Goal: Information Seeking & Learning: Learn about a topic

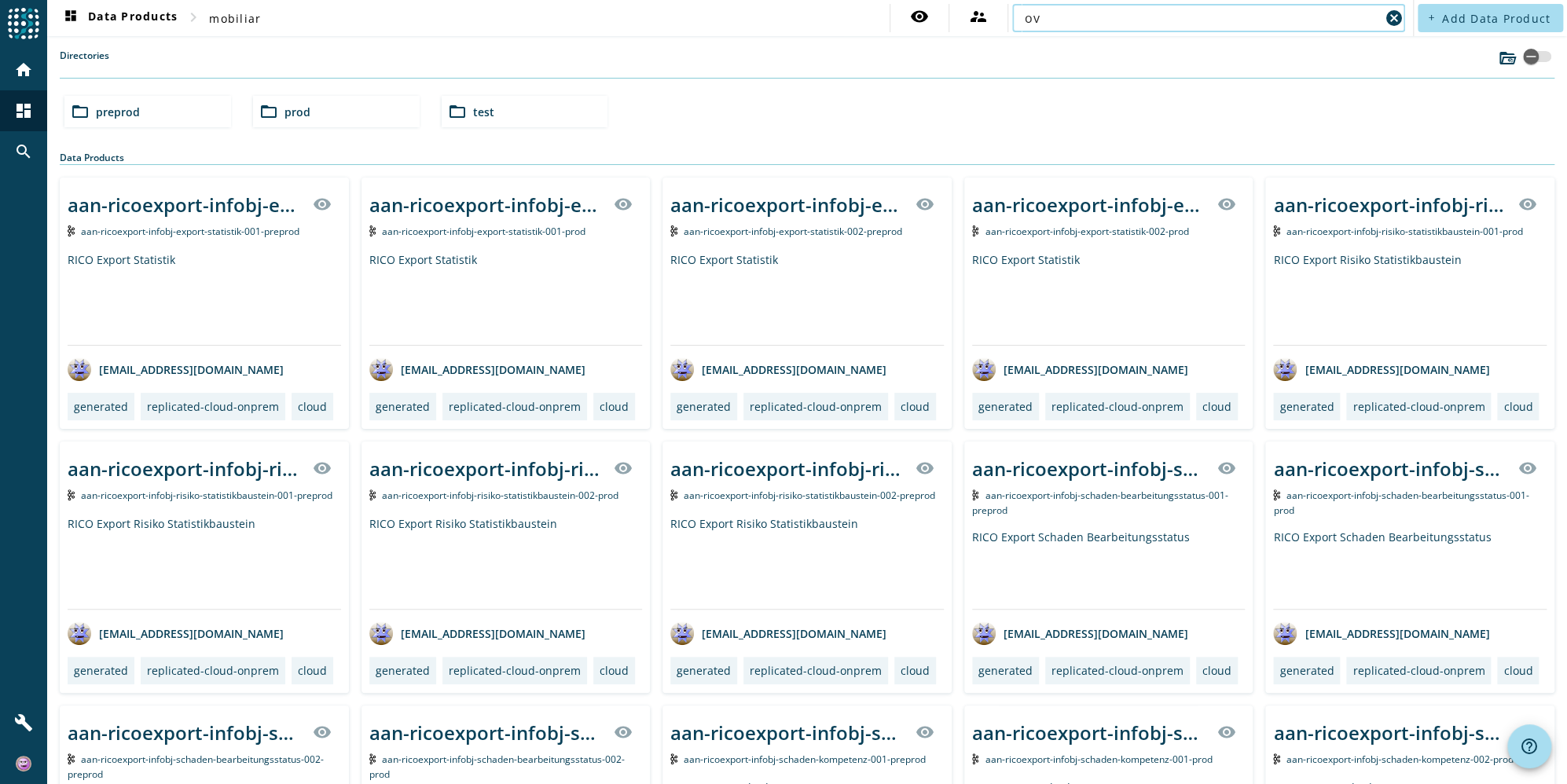
type input "o"
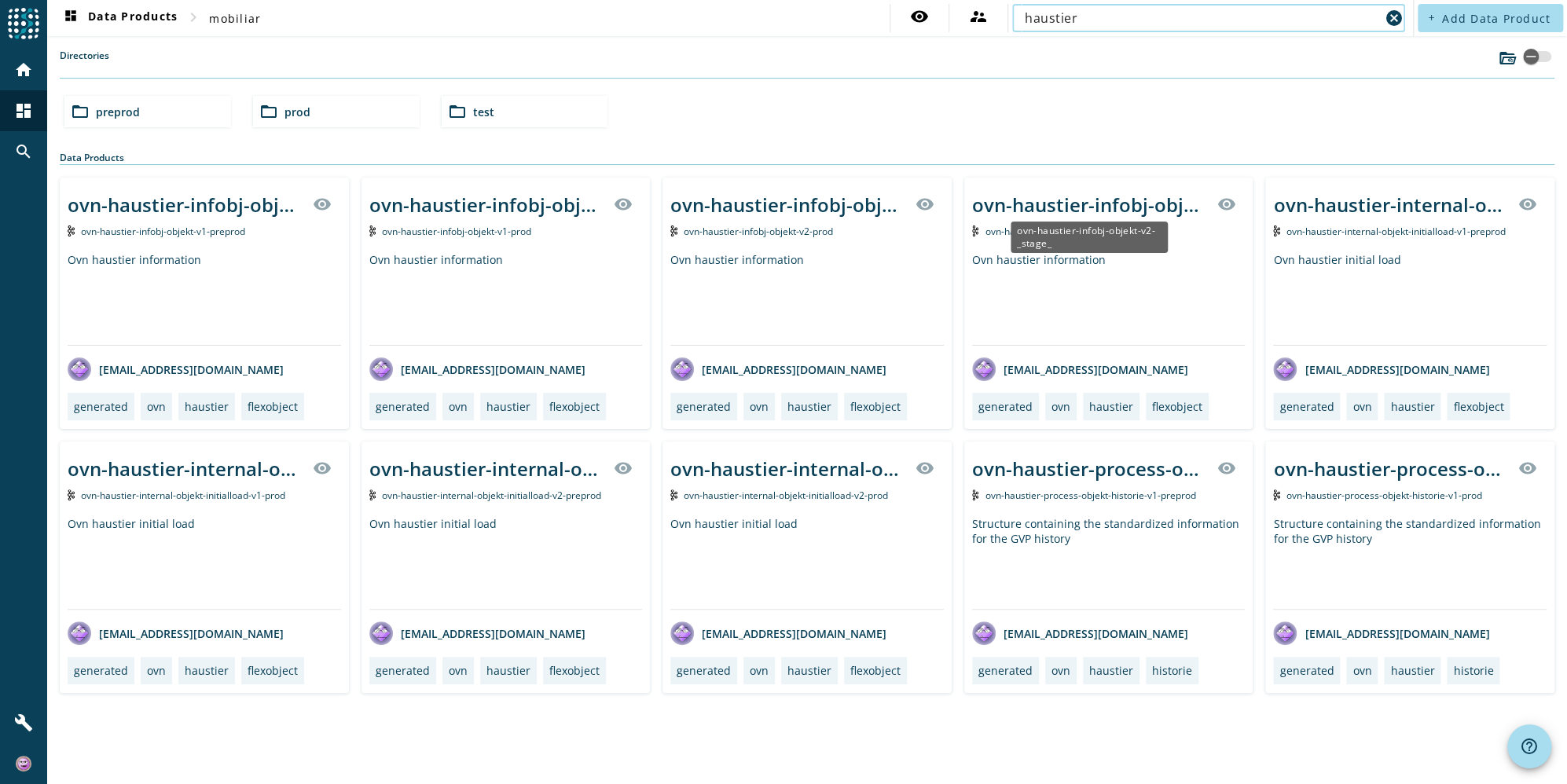
type input "haustier"
click at [1114, 209] on div "ovn-haustier-infobj-objekt-v2-_stage_" at bounding box center [1090, 205] width 236 height 26
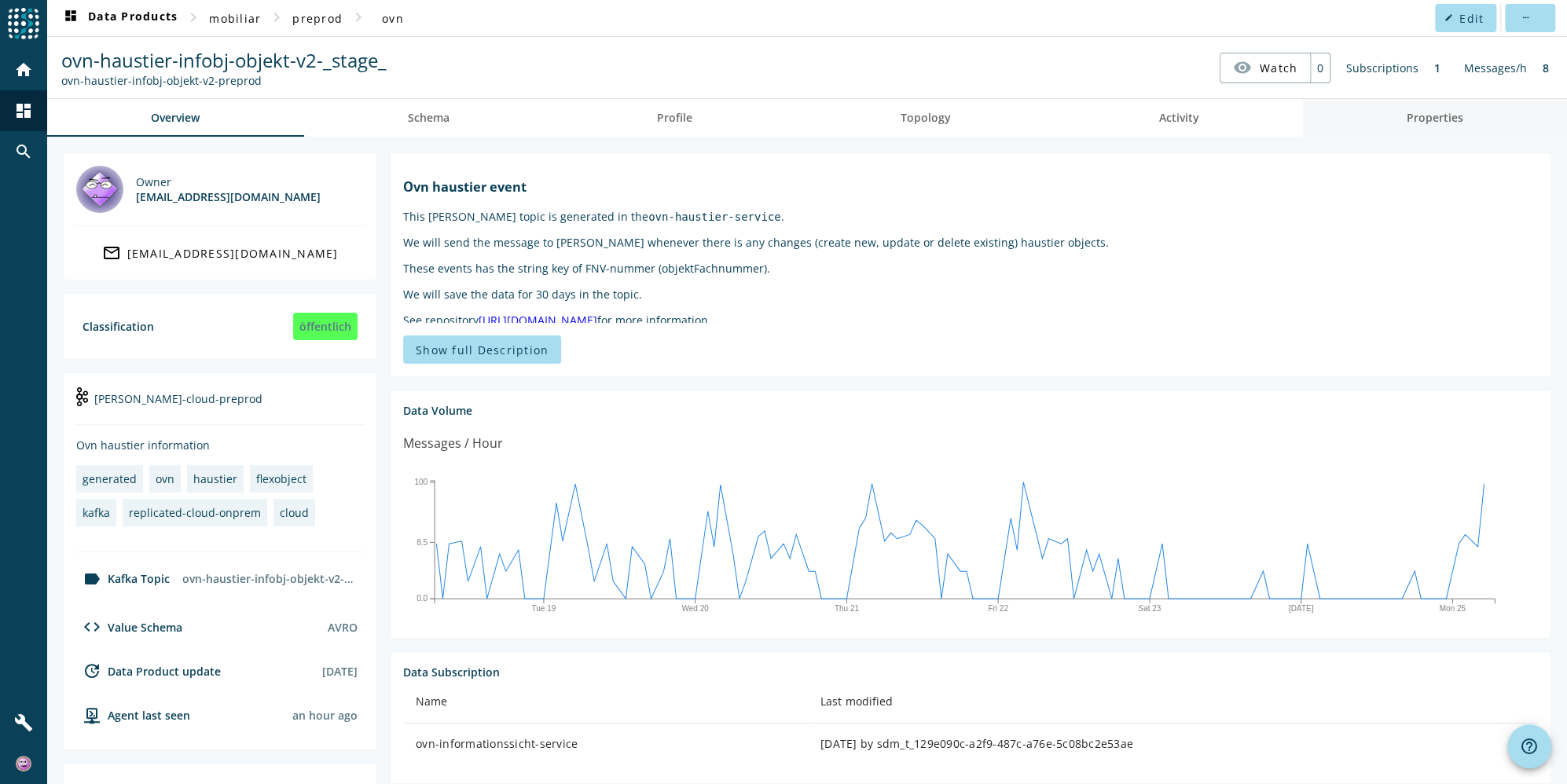
drag, startPoint x: 1423, startPoint y: 122, endPoint x: 1371, endPoint y: 114, distance: 52.6
click at [1423, 122] on span "Properties" at bounding box center [1434, 118] width 57 height 11
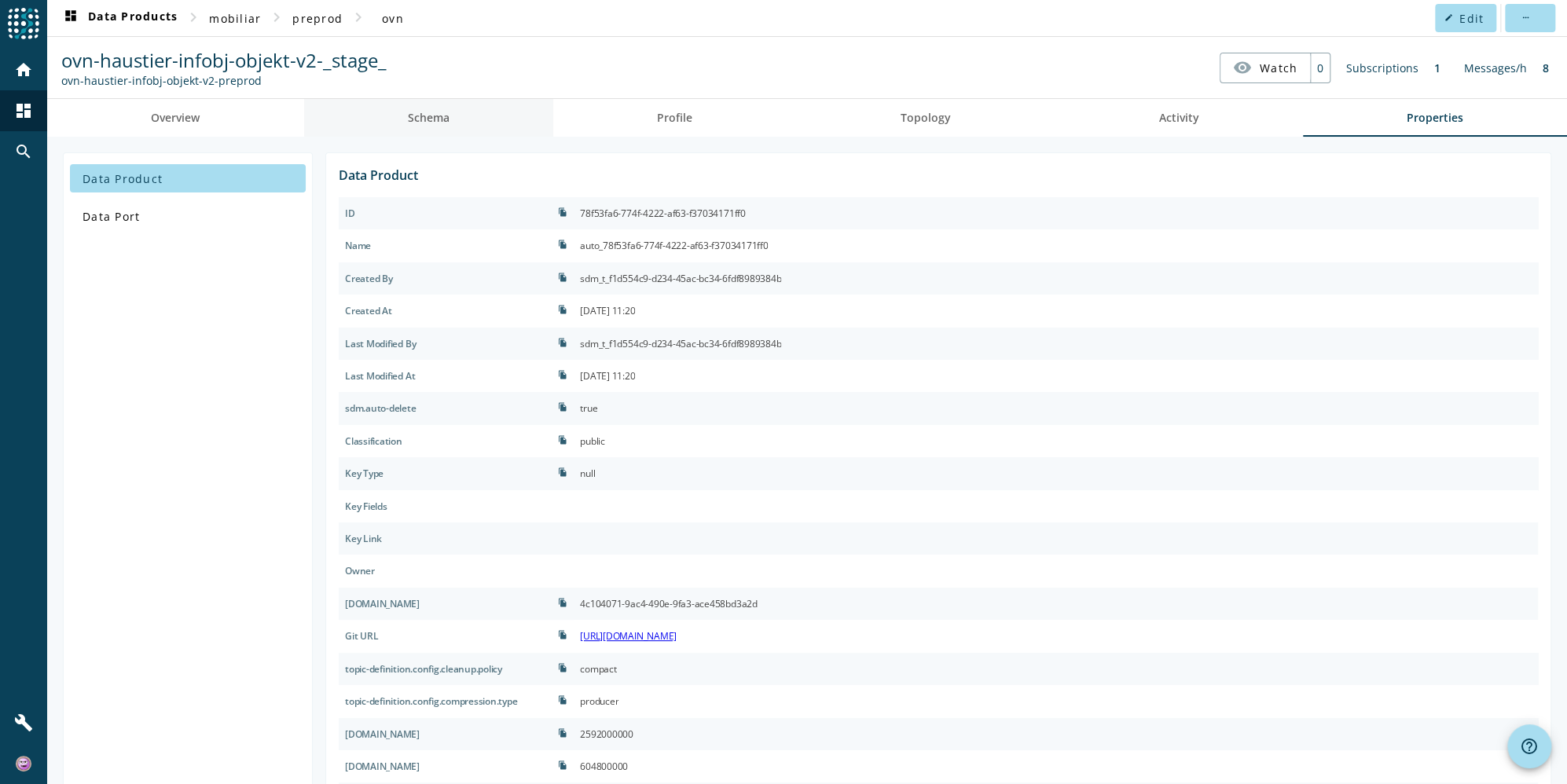
click at [438, 122] on span "Schema" at bounding box center [428, 118] width 42 height 11
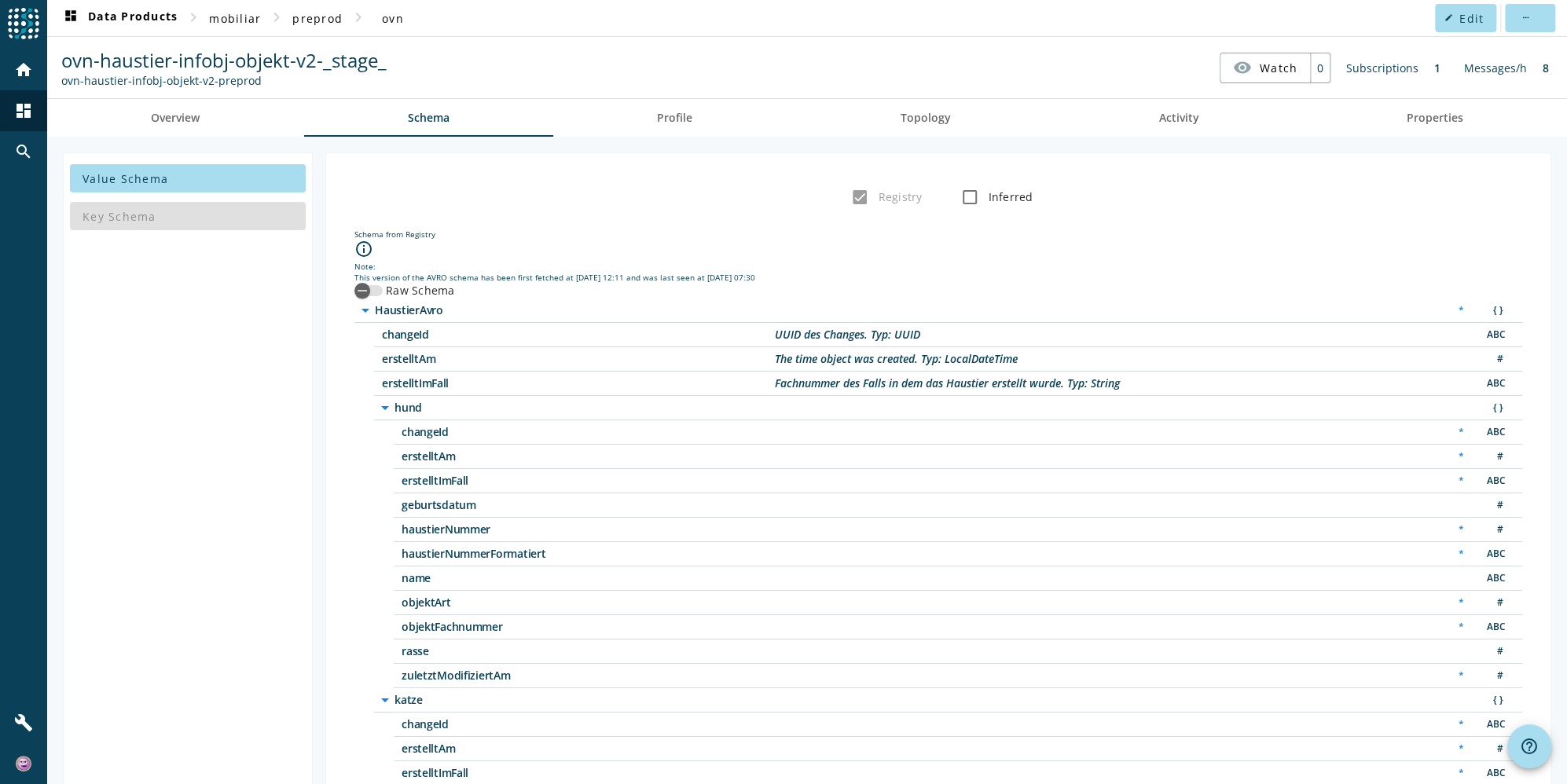
click at [1427, 65] on div "1" at bounding box center [1437, 67] width 22 height 31
click at [1380, 68] on div "Subscriptions" at bounding box center [1382, 67] width 88 height 31
click at [1427, 70] on div "1" at bounding box center [1437, 67] width 22 height 31
click at [718, 125] on link "Profile" at bounding box center [674, 117] width 243 height 37
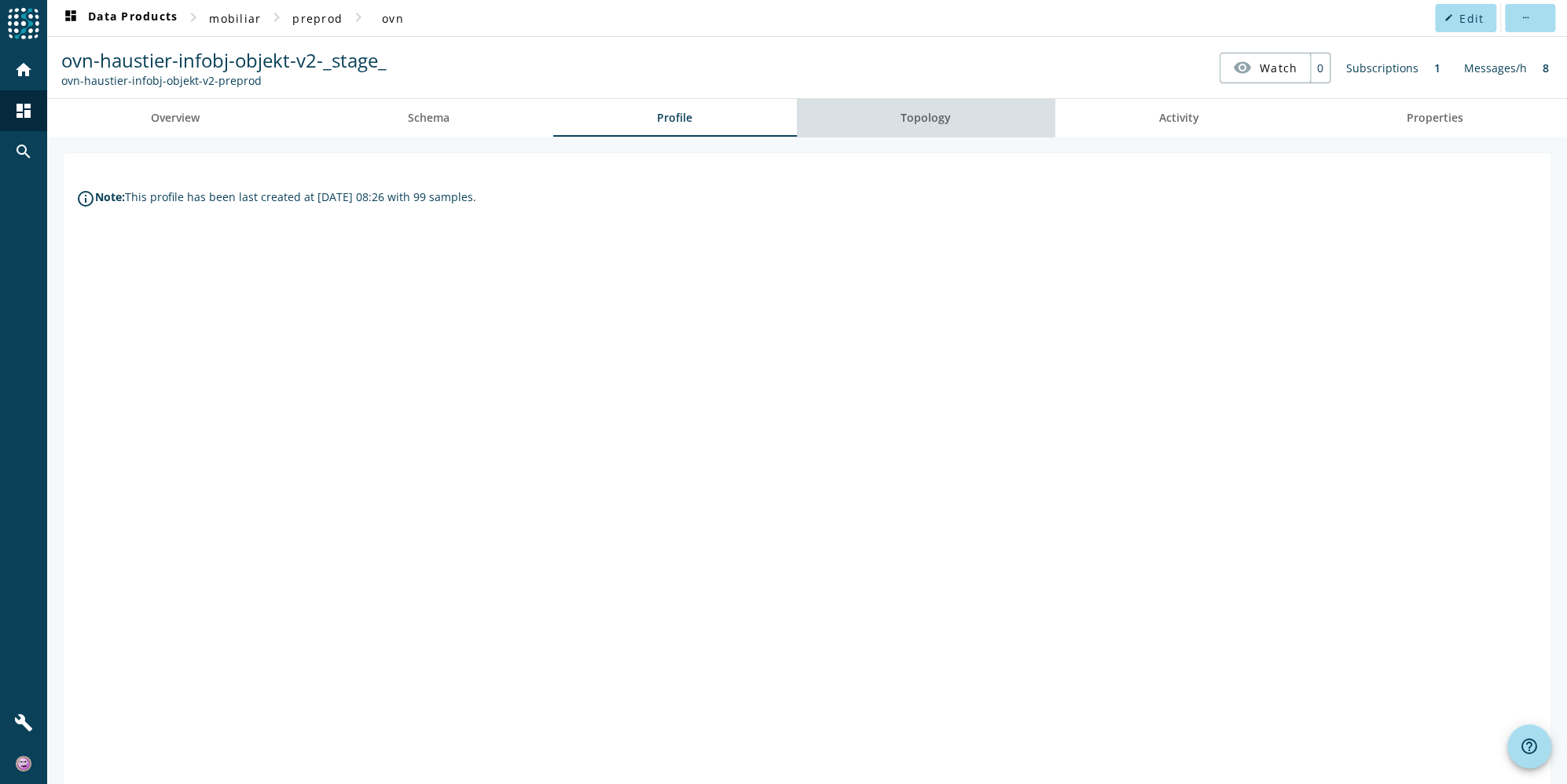
click at [931, 112] on span "Topology" at bounding box center [926, 118] width 51 height 11
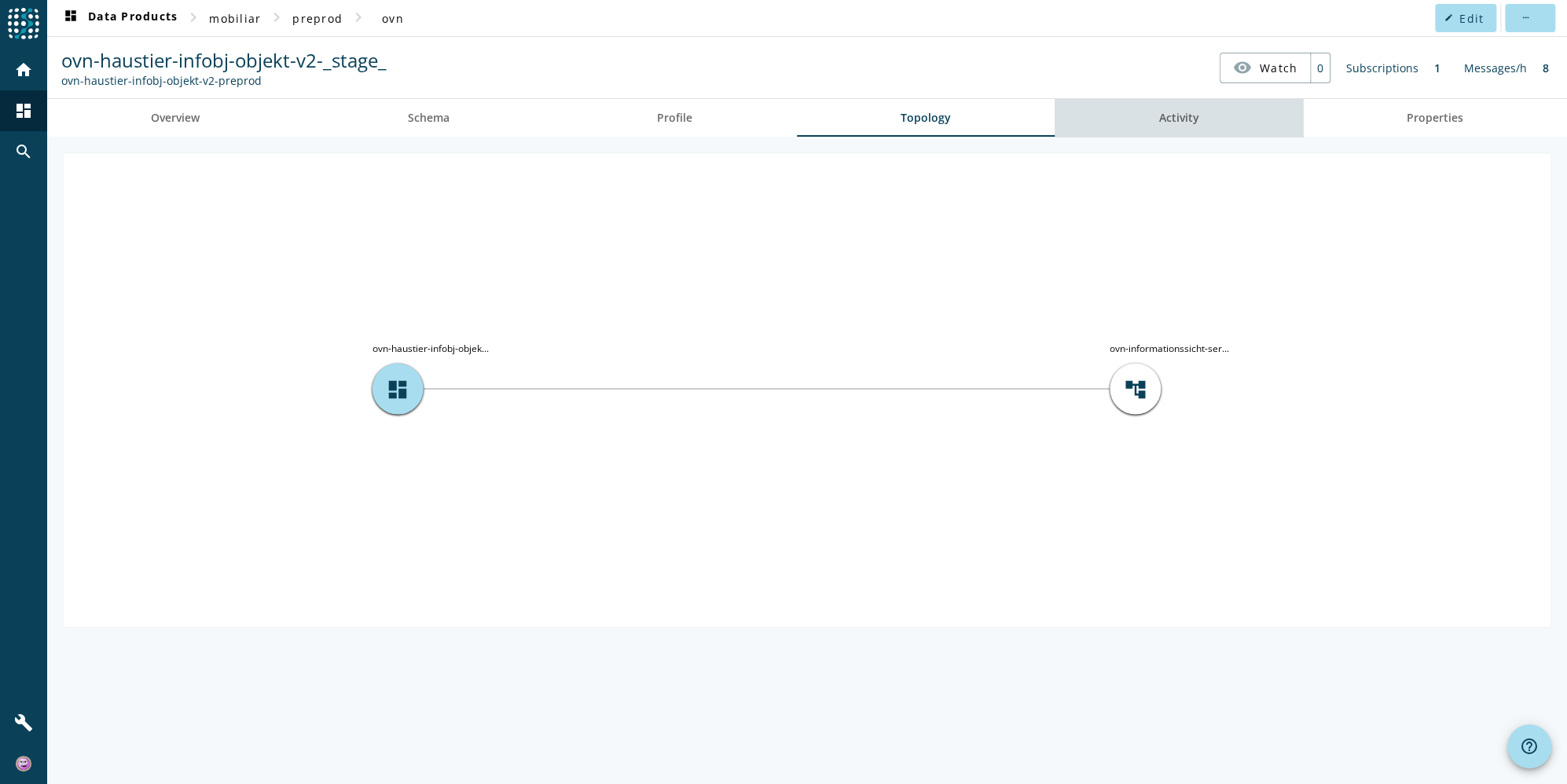
click at [1189, 118] on span "Activity" at bounding box center [1178, 118] width 40 height 11
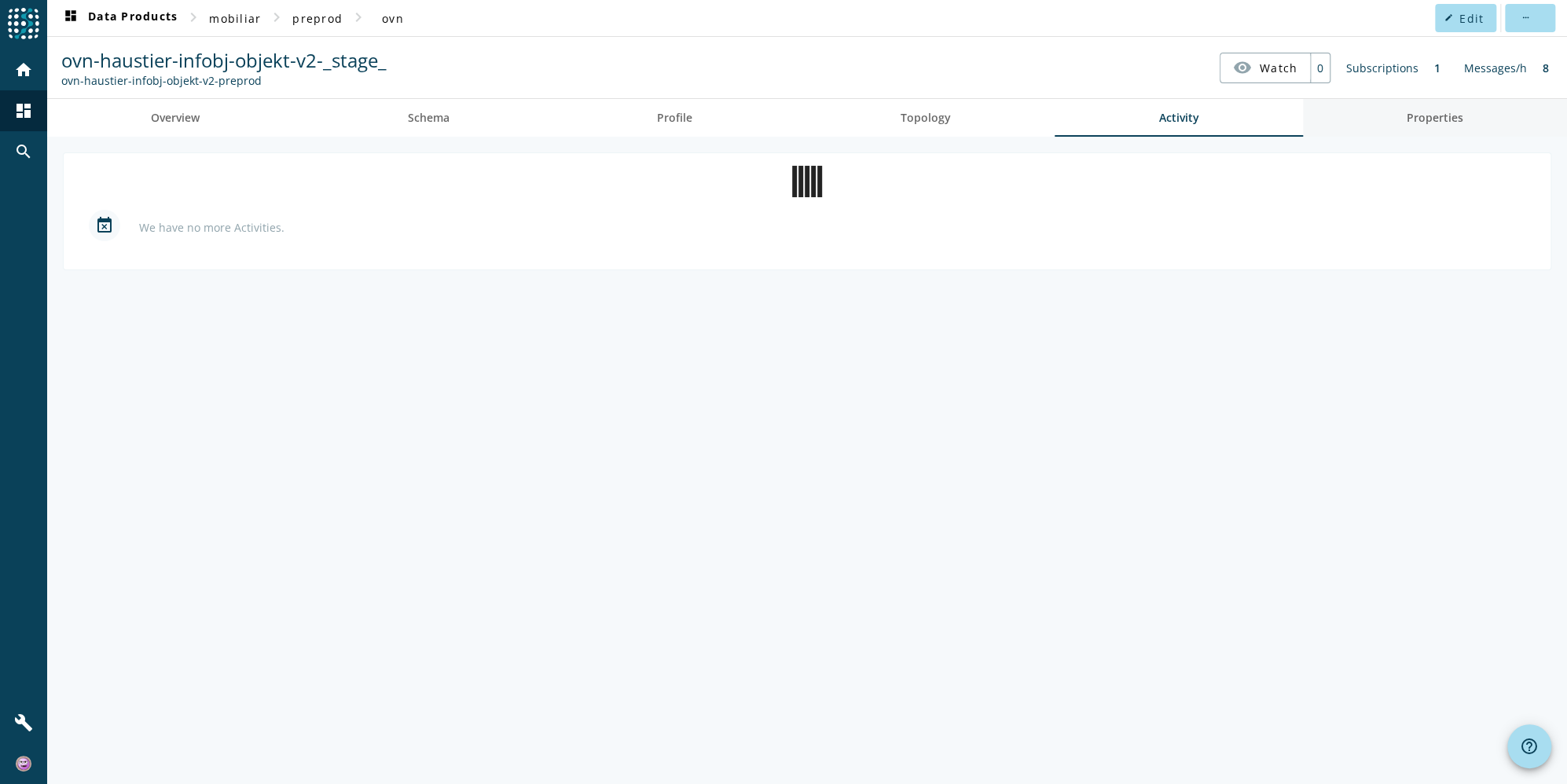
click at [1406, 119] on span "Properties" at bounding box center [1434, 118] width 57 height 11
